Goal: Transaction & Acquisition: Purchase product/service

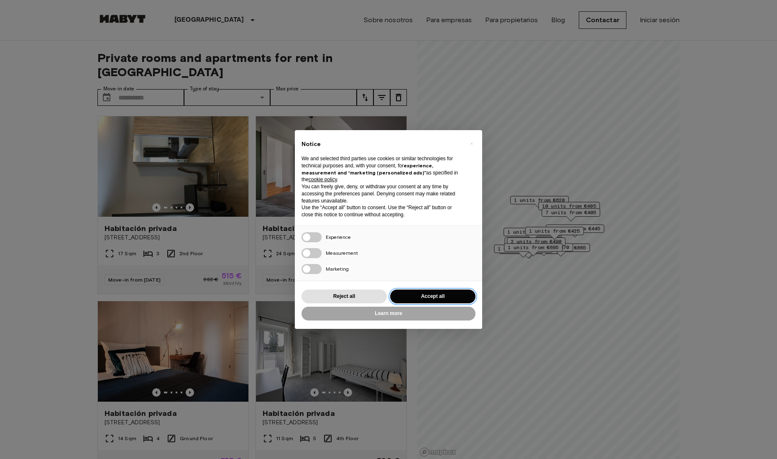
click at [426, 292] on button "Accept all" at bounding box center [432, 296] width 85 height 14
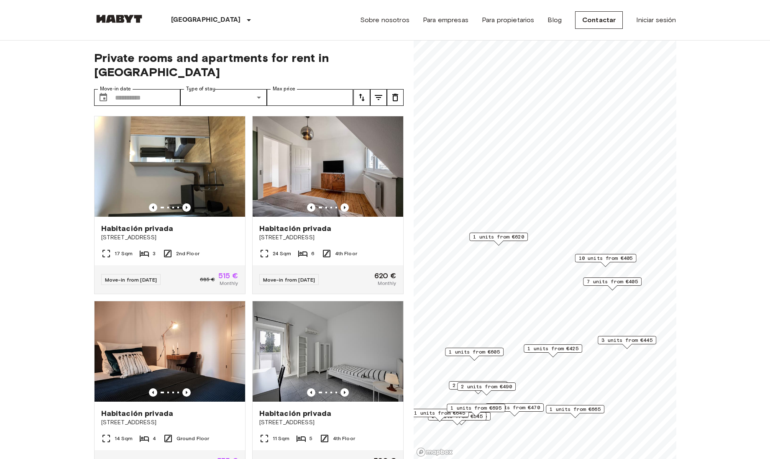
click at [501, 239] on span "1 units from €620" at bounding box center [498, 237] width 51 height 8
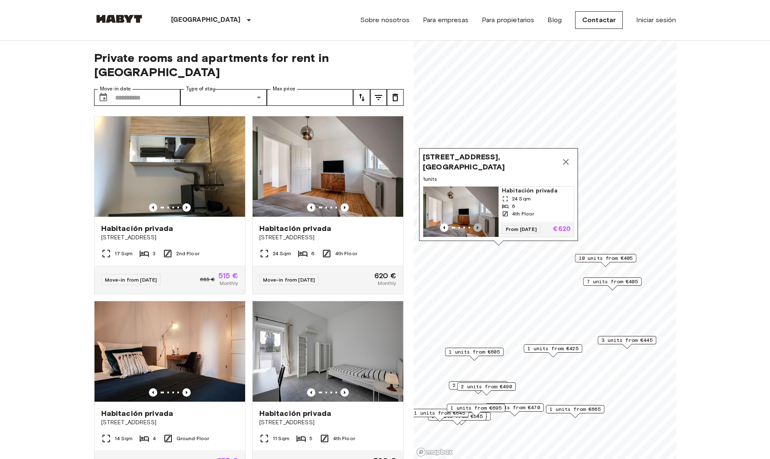
click at [479, 223] on icon "Previous image" at bounding box center [477, 227] width 8 height 8
click at [549, 353] on div "Map marker" at bounding box center [552, 354] width 9 height 5
click at [552, 350] on span "1 units from €425" at bounding box center [552, 349] width 51 height 8
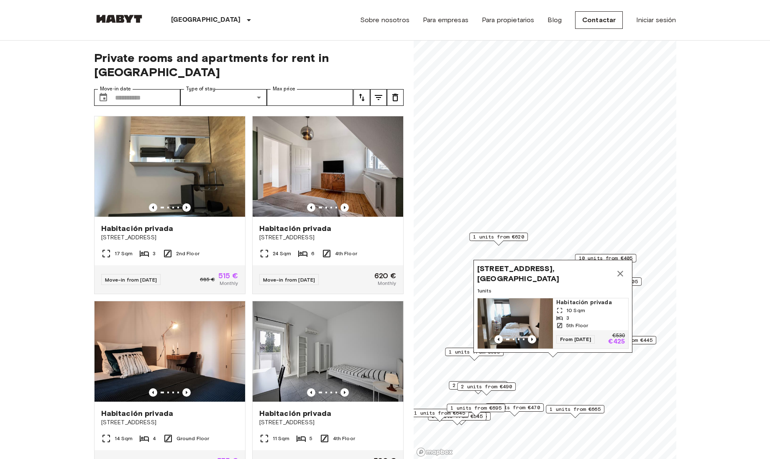
click at [615, 270] on icon "Map marker" at bounding box center [620, 274] width 10 height 10
